Goal: Information Seeking & Learning: Learn about a topic

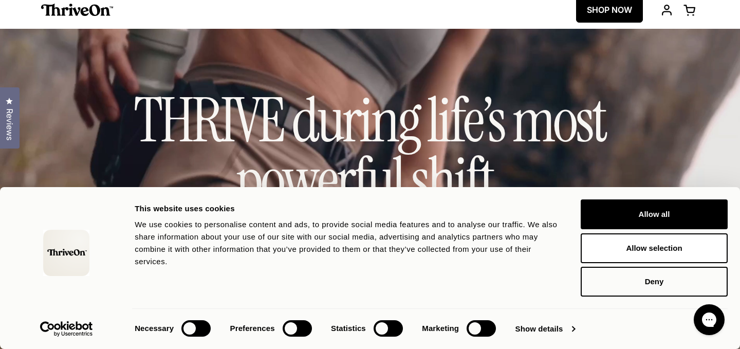
scroll to position [10, 0]
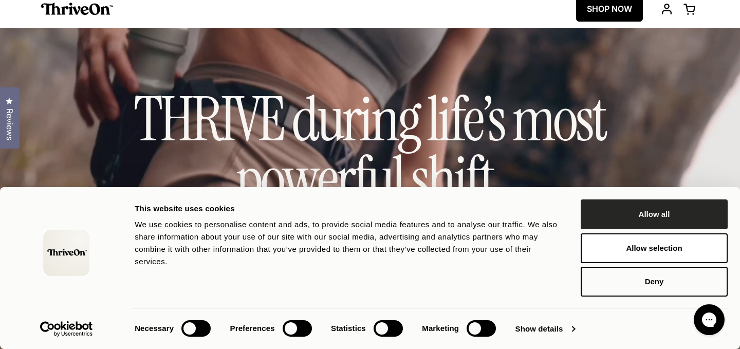
click at [643, 204] on button "Allow all" at bounding box center [654, 214] width 147 height 30
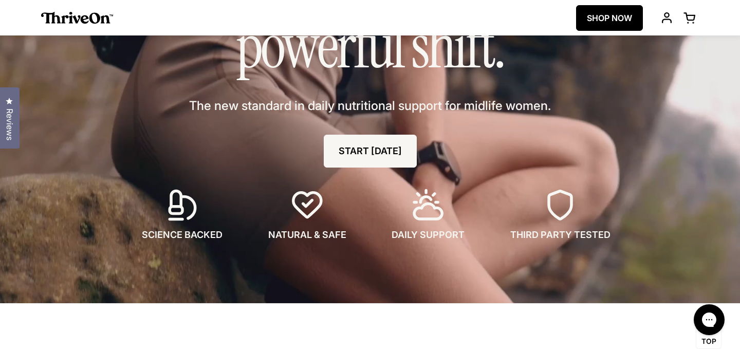
scroll to position [0, 0]
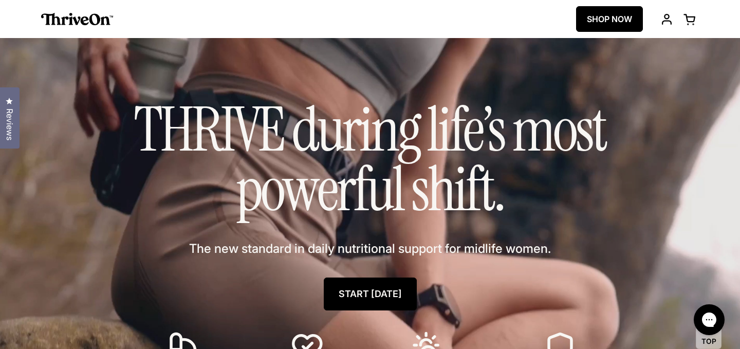
click at [352, 300] on link "START [DATE]" at bounding box center [370, 294] width 93 height 33
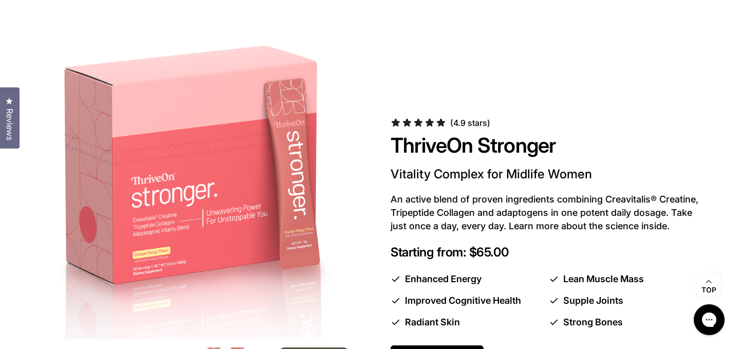
scroll to position [525, 0]
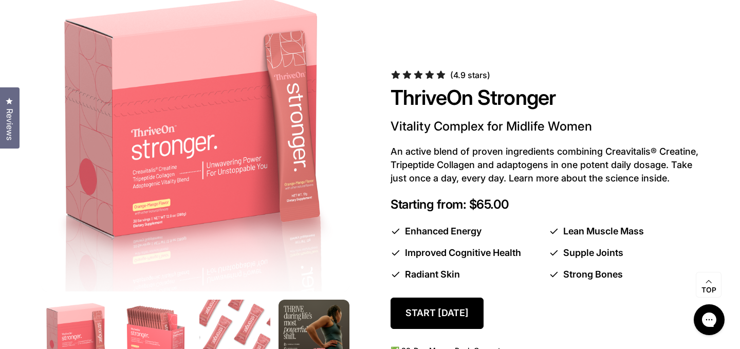
click at [455, 75] on span "(4.9 stars)" at bounding box center [470, 75] width 40 height 10
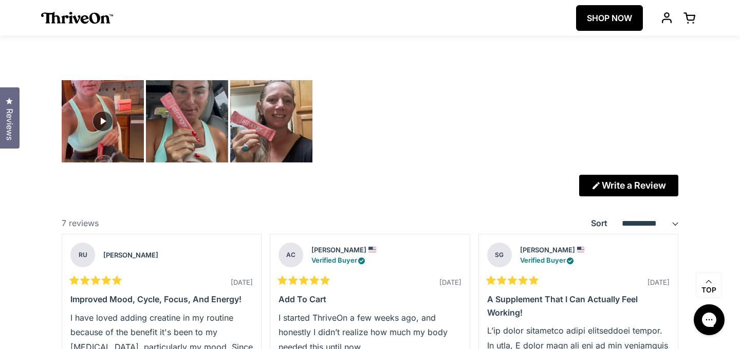
scroll to position [2598, 0]
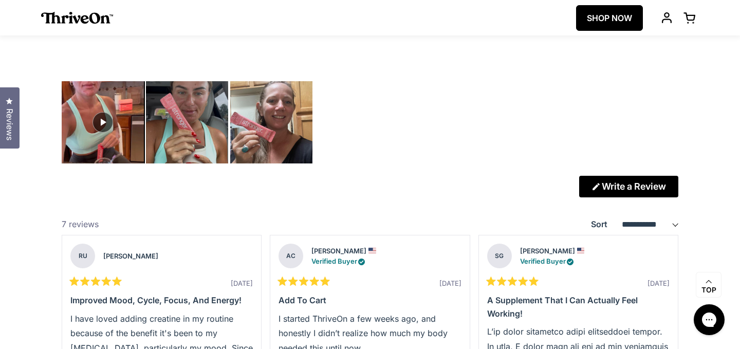
click at [141, 141] on img "Carousel of customer-uploaded media. Press left and right arrows to navigate. P…" at bounding box center [103, 122] width 86 height 86
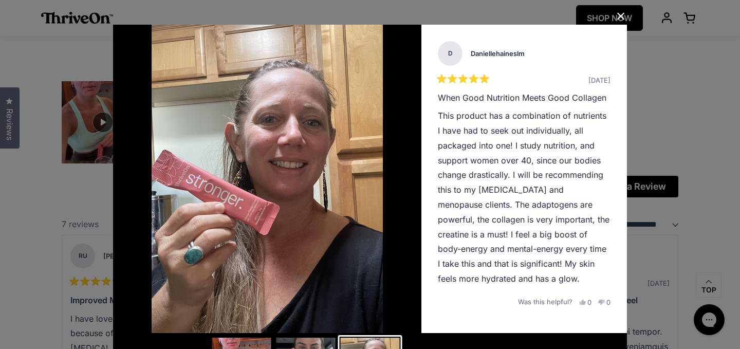
click at [701, 132] on div "User Media and Reviews Gallery D Daniellehaineslm Rated 5 out of 5 stars [DATE]…" at bounding box center [370, 174] width 740 height 349
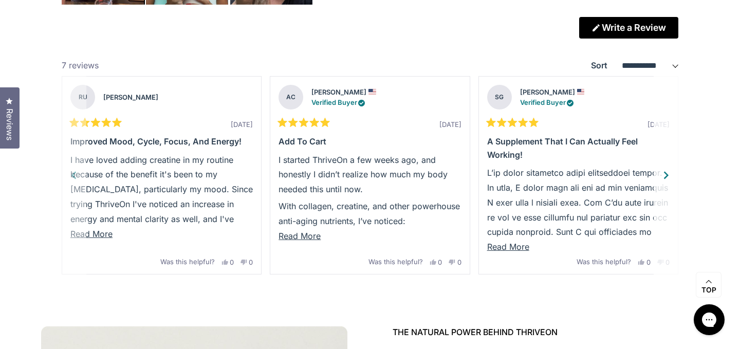
scroll to position [2759, 0]
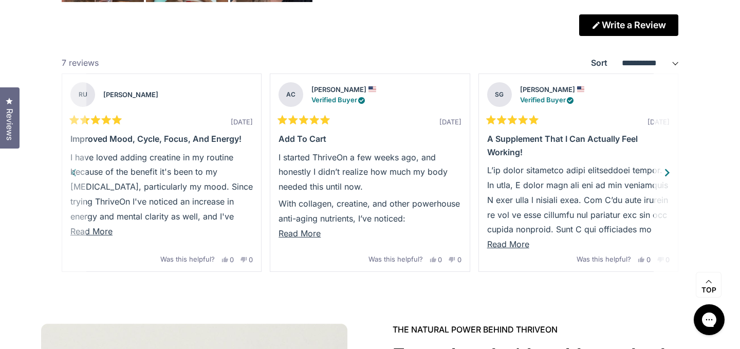
click at [668, 172] on div "Next" at bounding box center [667, 172] width 15 height 15
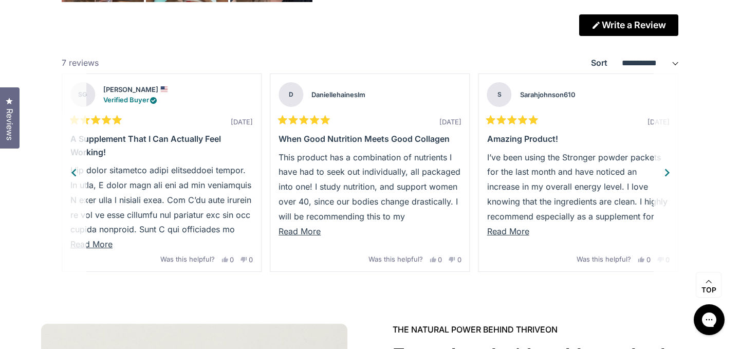
click at [668, 172] on div "Next" at bounding box center [667, 172] width 15 height 15
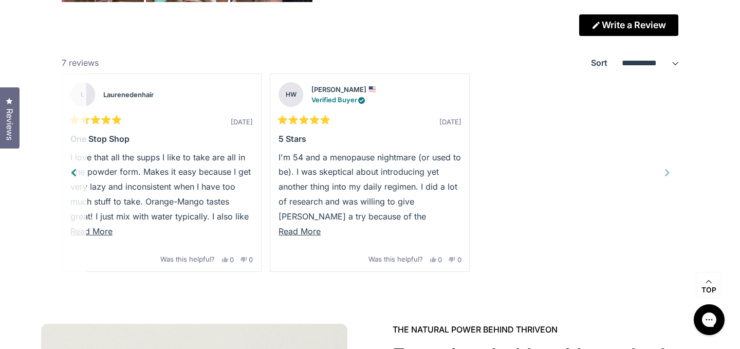
click at [668, 172] on div "Rated 5 out of 5 stars [DATE] Improved Mood, Cycle, Focus, and Energy! I have l…" at bounding box center [370, 173] width 625 height 198
click at [646, 35] on div "**********" at bounding box center [370, 143] width 617 height 258
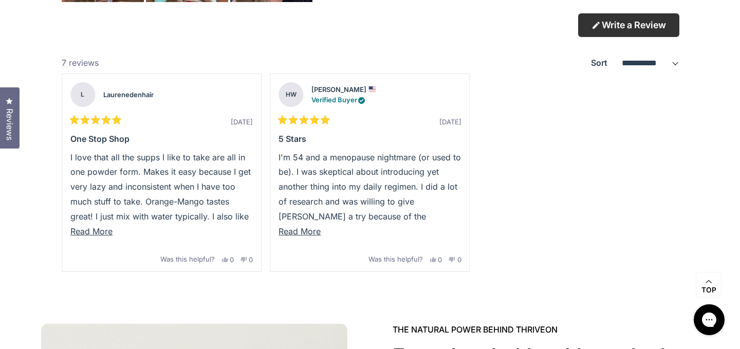
click at [646, 30] on link "Write a Review (Opens in a new window)" at bounding box center [628, 25] width 99 height 22
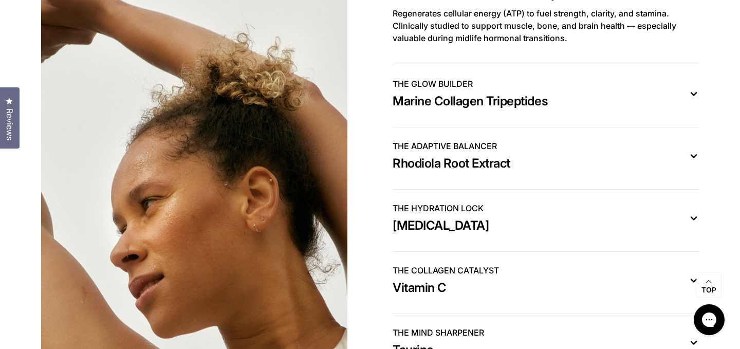
scroll to position [3217, 0]
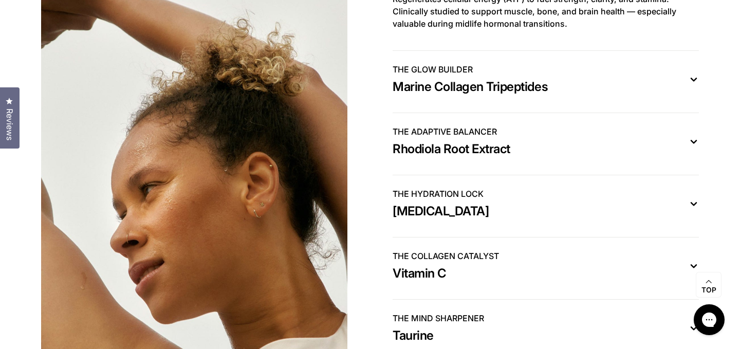
click at [460, 273] on div "THE COLLAGEN CATALYST Vitamin C" at bounding box center [538, 266] width 290 height 32
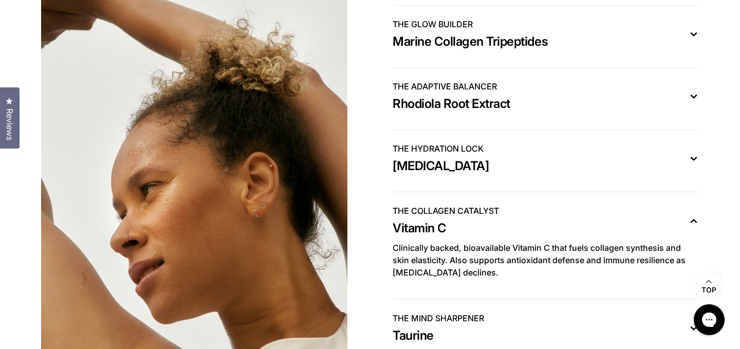
click at [460, 273] on p "Clinically backed, bioavailable Vitamin C that fuels collagen synthesis and ski…" at bounding box center [546, 260] width 306 height 37
click at [455, 228] on div "THE COLLAGEN CATALYST Vitamin C" at bounding box center [538, 221] width 290 height 32
click at [694, 221] on icon at bounding box center [693, 220] width 5 height 3
click at [693, 213] on button "THE COLLAGEN CATALYST Vitamin C" at bounding box center [546, 223] width 306 height 37
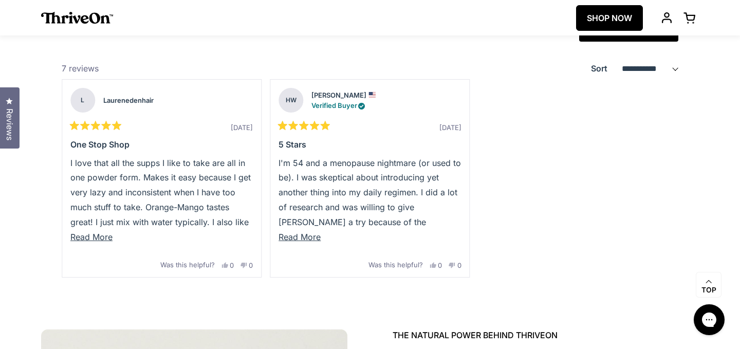
scroll to position [2717, 0]
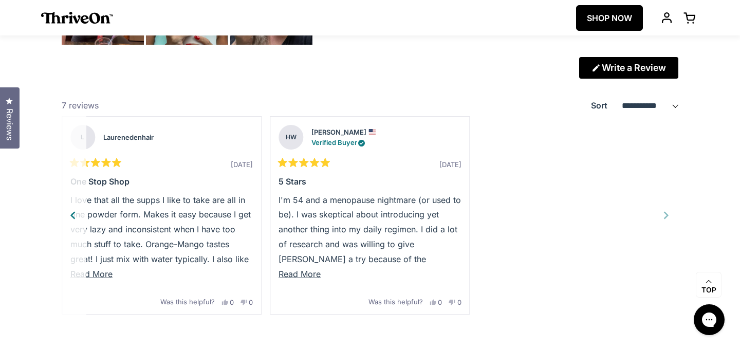
click at [75, 211] on div "Previous" at bounding box center [72, 215] width 15 height 15
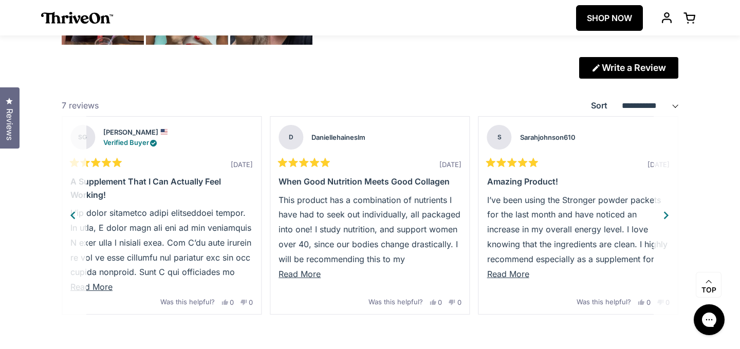
click at [77, 211] on div "Previous" at bounding box center [72, 215] width 15 height 15
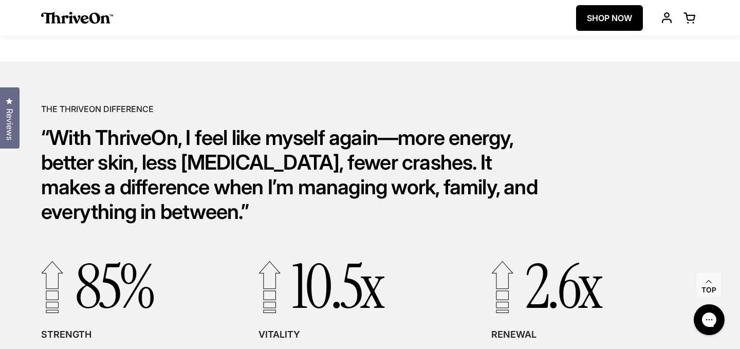
scroll to position [2109, 0]
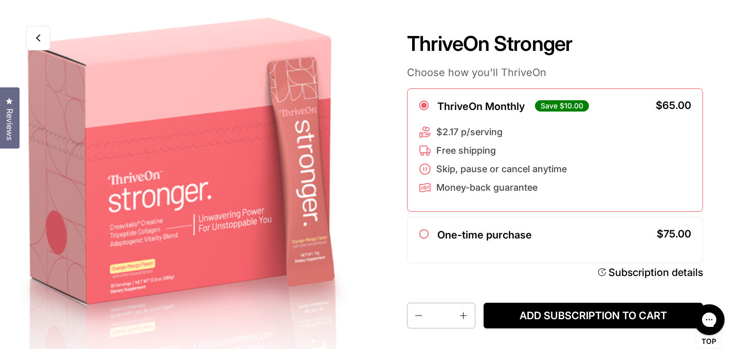
scroll to position [23, 0]
